Goal: Check status

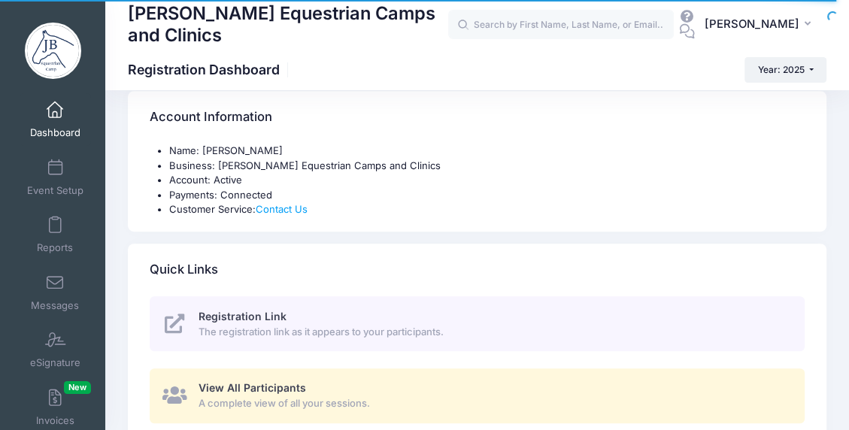
scroll to position [475, 0]
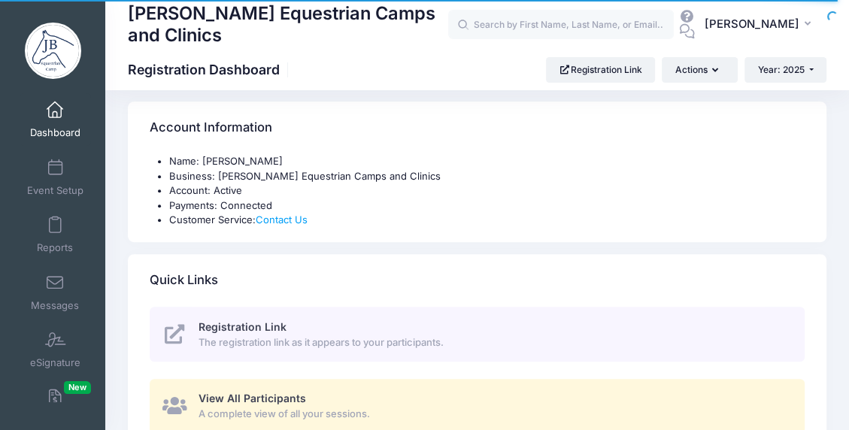
select select
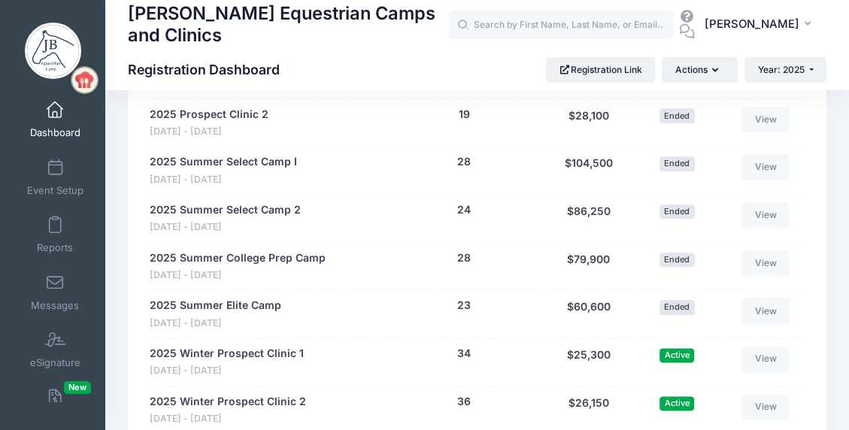
scroll to position [1312, 0]
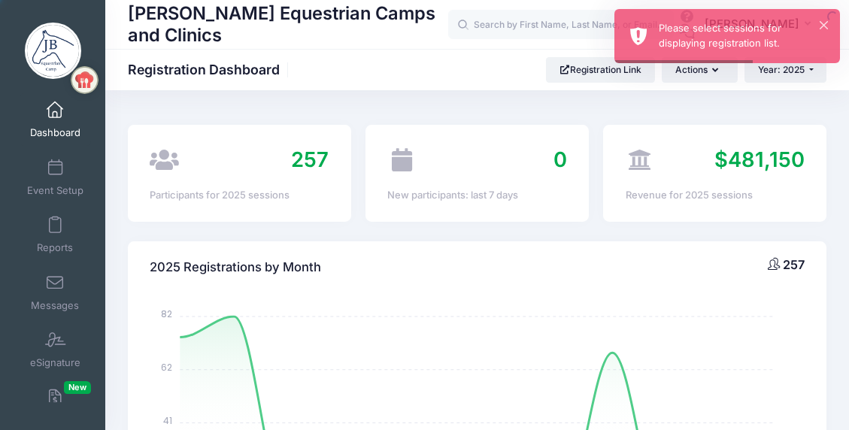
select select
